Goal: Check status: Check status

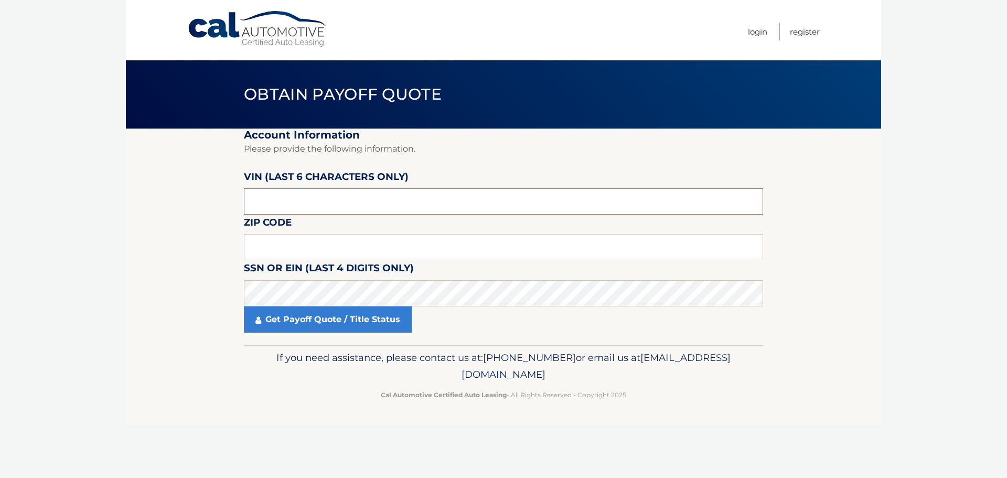
click at [398, 205] on input "text" at bounding box center [503, 201] width 519 height 26
paste input "318376"
type input "318376"
click at [261, 250] on input "text" at bounding box center [503, 247] width 519 height 26
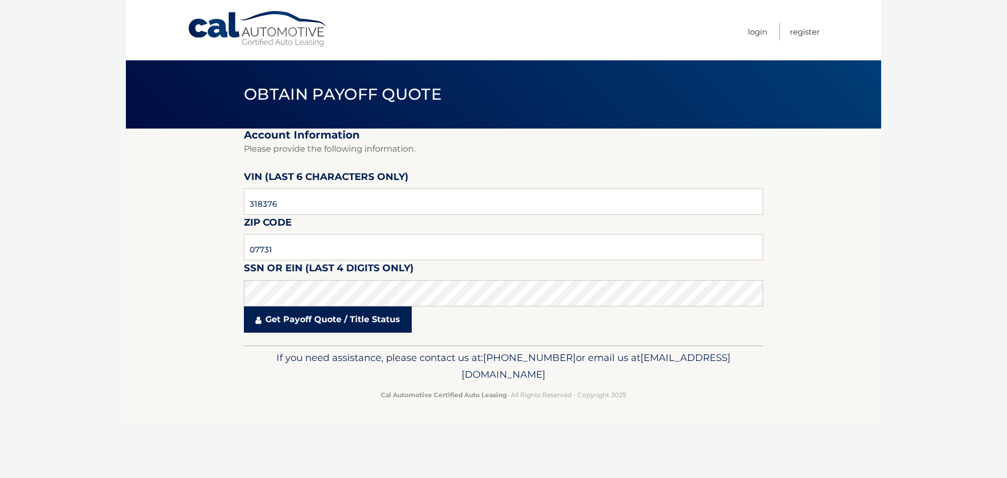
click at [282, 328] on link "Get Payoff Quote / Title Status" at bounding box center [328, 319] width 168 height 26
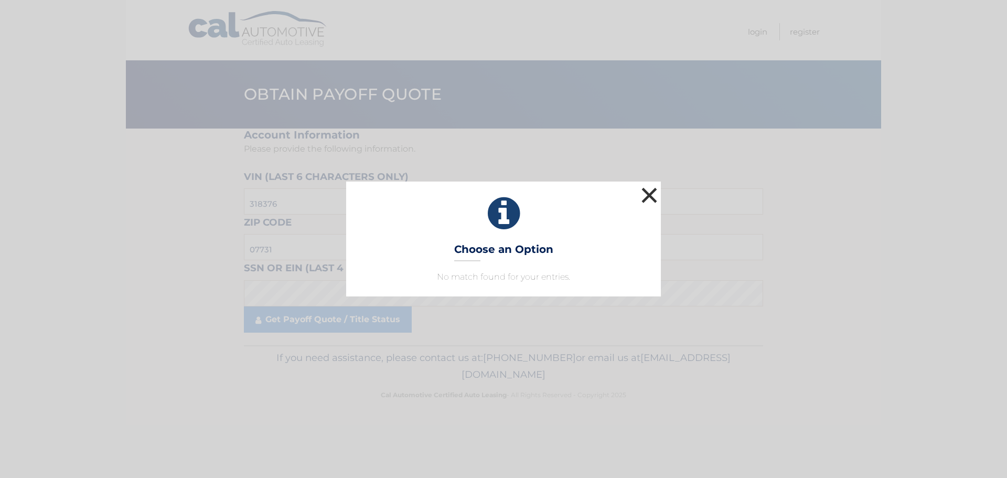
click at [650, 194] on button "×" at bounding box center [649, 195] width 21 height 21
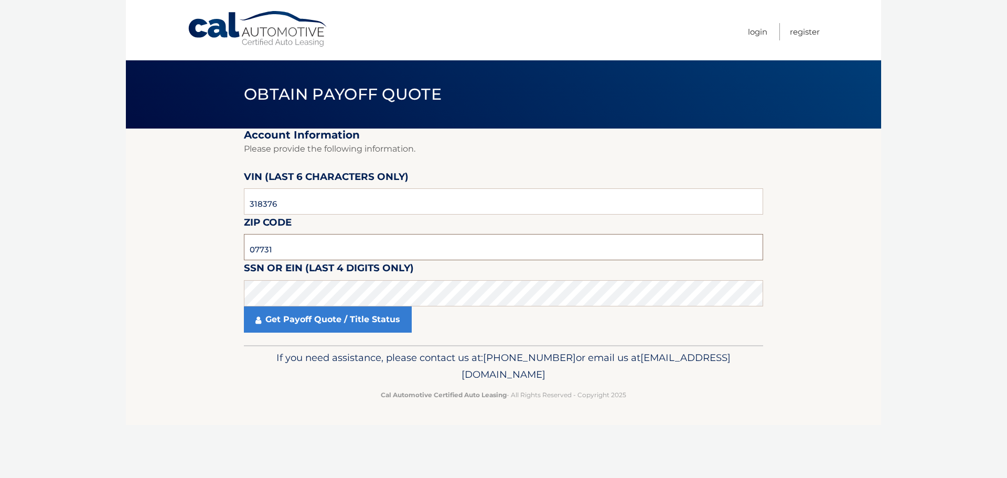
click at [311, 246] on input "07731" at bounding box center [503, 247] width 519 height 26
click at [325, 201] on input "318376" at bounding box center [503, 201] width 519 height 26
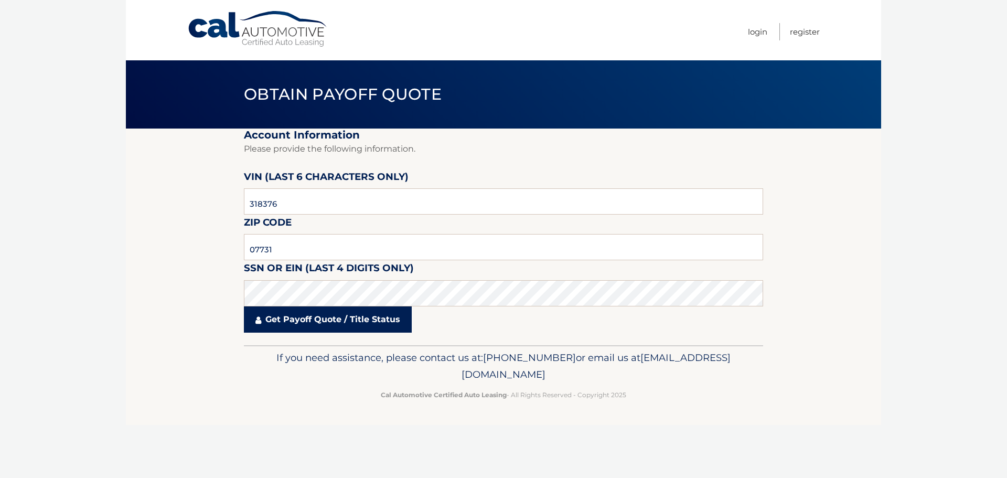
click at [305, 325] on link "Get Payoff Quote / Title Status" at bounding box center [328, 319] width 168 height 26
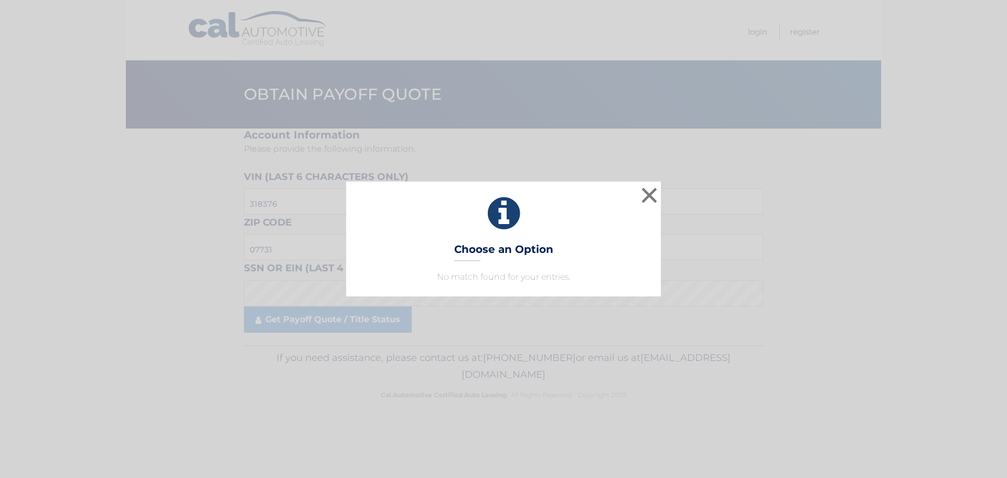
click at [535, 254] on h3 "Choose an Option" at bounding box center [503, 252] width 99 height 18
click at [652, 191] on button "×" at bounding box center [649, 195] width 21 height 21
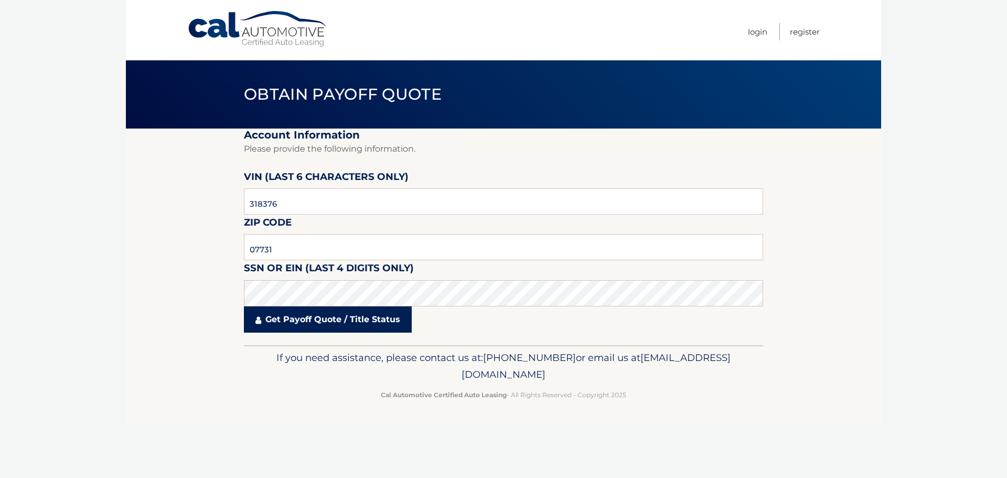
click at [294, 320] on link "Get Payoff Quote / Title Status" at bounding box center [328, 319] width 168 height 26
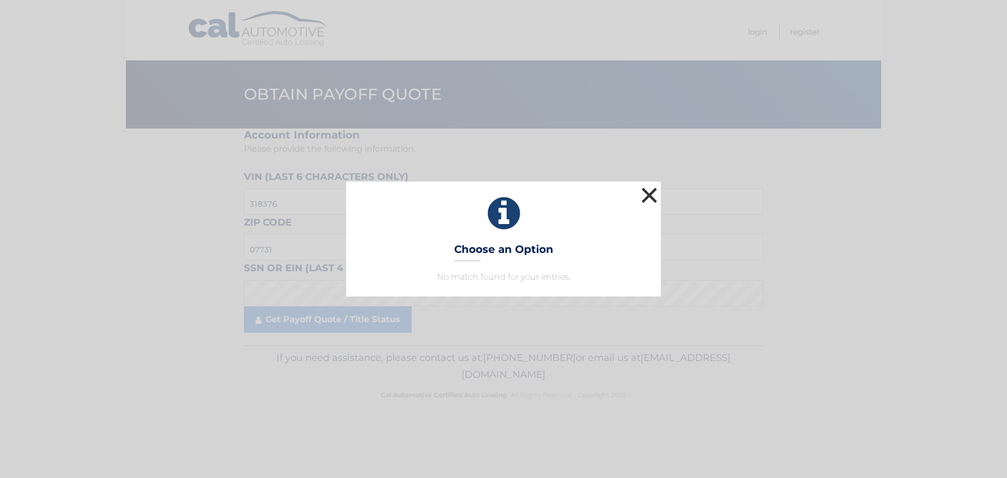
click at [647, 192] on button "×" at bounding box center [649, 195] width 21 height 21
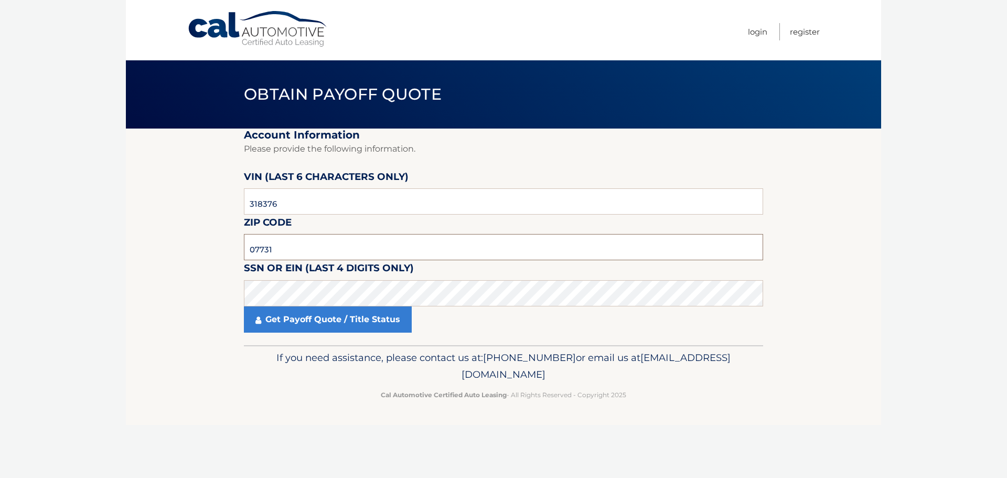
click at [298, 247] on input "07731" at bounding box center [503, 247] width 519 height 26
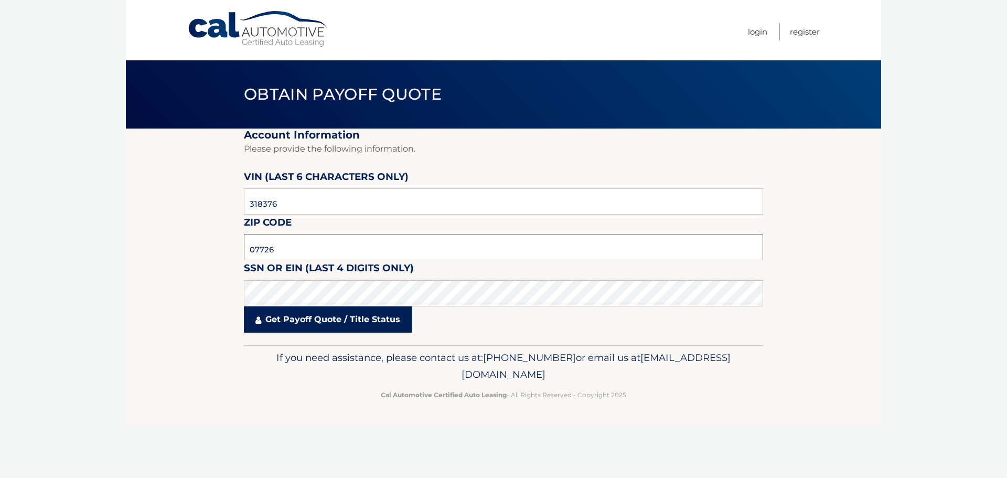
type input "07726"
click at [276, 327] on link "Get Payoff Quote / Title Status" at bounding box center [328, 319] width 168 height 26
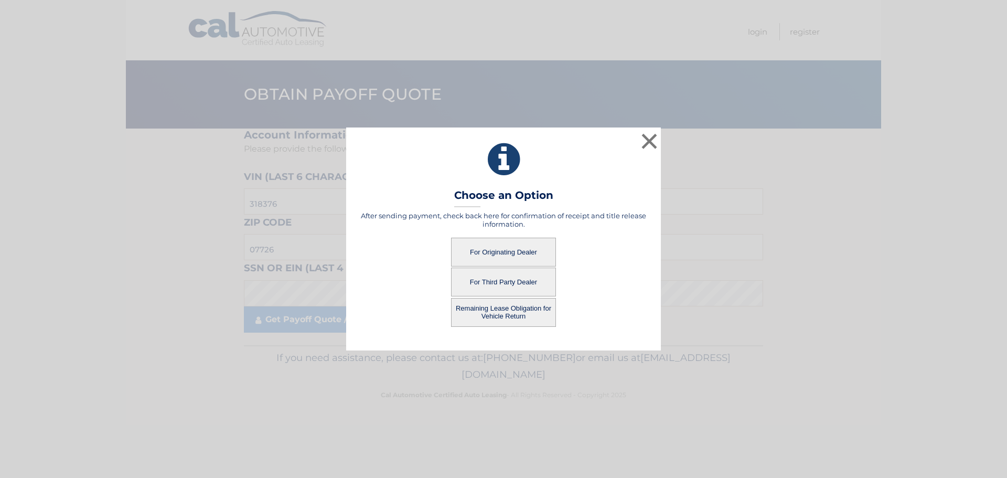
click at [491, 284] on button "For Third Party Dealer" at bounding box center [503, 281] width 105 height 29
click at [494, 282] on button "For Third Party Dealer" at bounding box center [503, 281] width 105 height 29
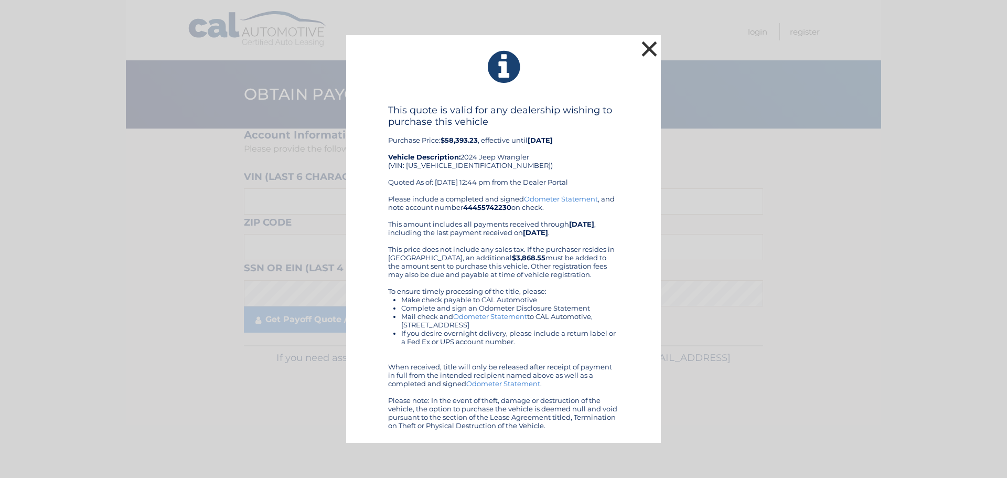
click at [648, 49] on button "×" at bounding box center [649, 48] width 21 height 21
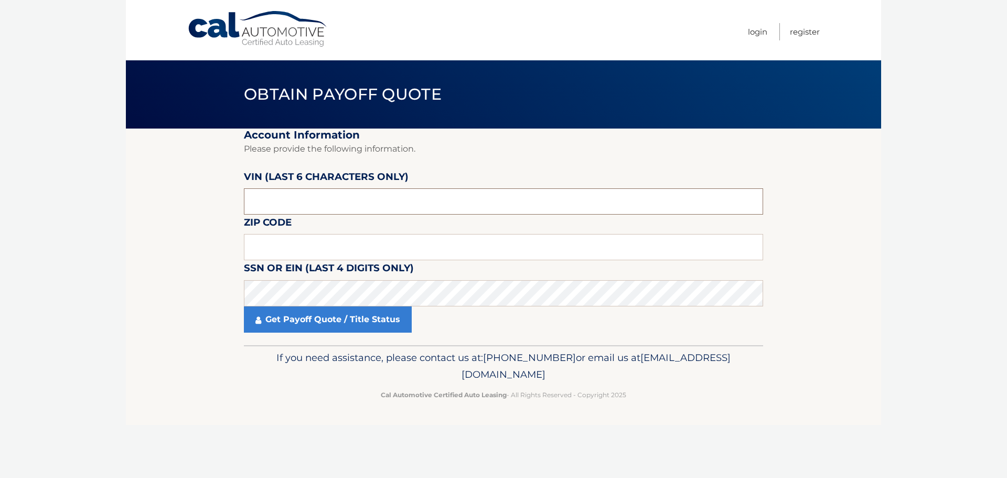
click at [294, 200] on input "text" at bounding box center [503, 201] width 519 height 26
paste input "318376"
type input "318376"
click at [285, 248] on input "text" at bounding box center [503, 247] width 519 height 26
type input "07726"
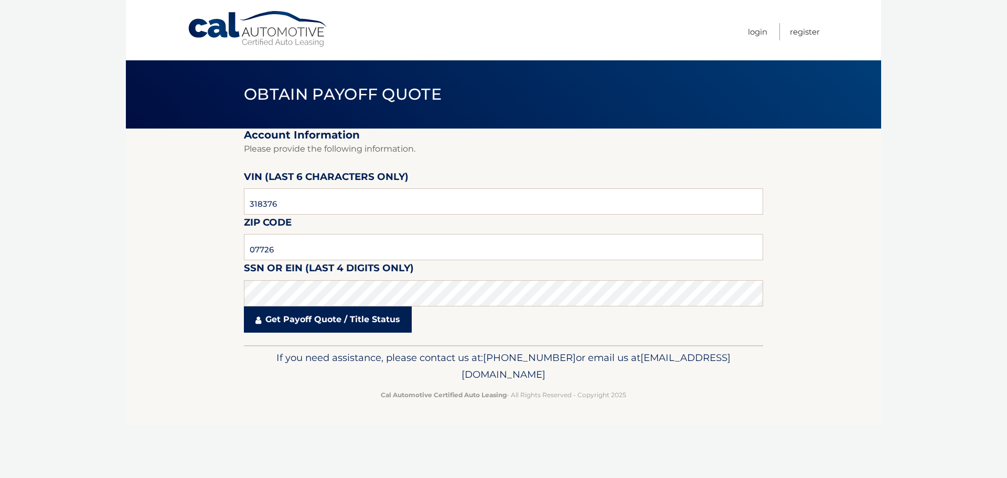
click at [298, 314] on link "Get Payoff Quote / Title Status" at bounding box center [328, 319] width 168 height 26
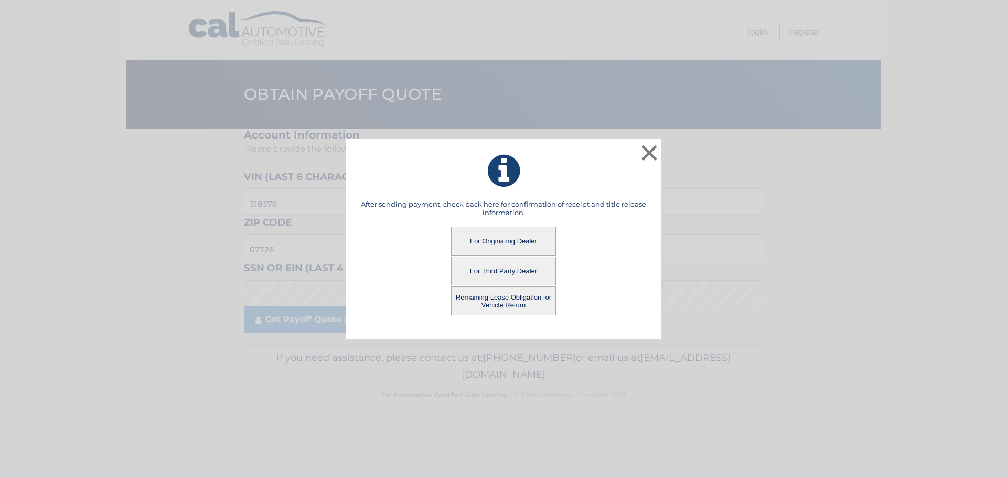
click at [488, 304] on button "Remaining Lease Obligation for Vehicle Return" at bounding box center [503, 300] width 105 height 29
click at [492, 304] on button "Remaining Lease Obligation for Vehicle Return" at bounding box center [503, 300] width 105 height 29
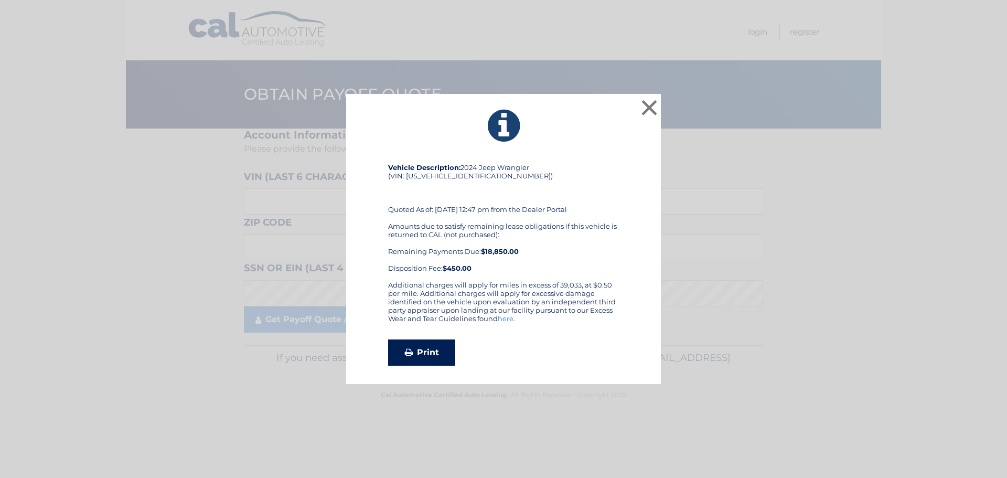
click at [416, 351] on link "Print" at bounding box center [421, 352] width 67 height 26
